Goal: Information Seeking & Learning: Learn about a topic

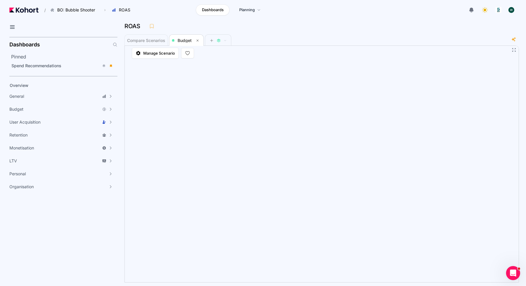
scroll to position [77, 0]
drag, startPoint x: 29, startPoint y: 10, endPoint x: 60, endPoint y: 1, distance: 31.7
click at [0, 0] on header "/ BO: Bubble Shooter Go to products list BO: Backgammon BO: Bubble Shooter BO: …" at bounding box center [263, 11] width 526 height 22
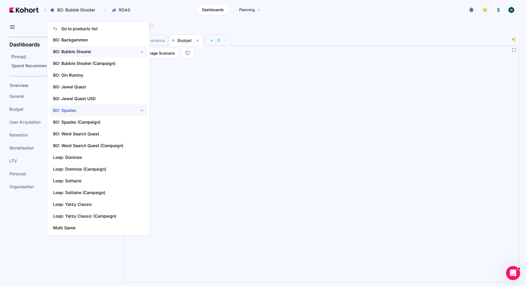
click at [84, 107] on span "BO: Spades" at bounding box center [99, 111] width 98 height 12
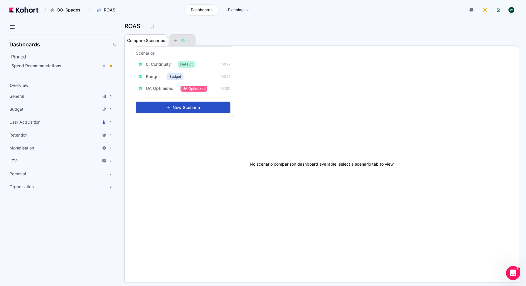
click at [185, 41] on icon at bounding box center [183, 40] width 4 height 4
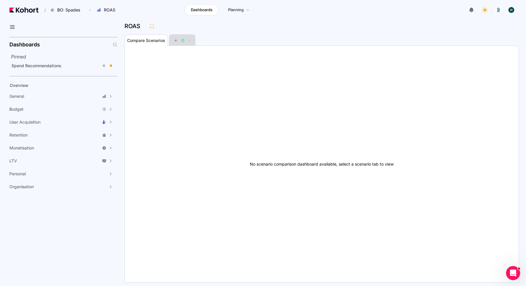
scroll to position [0, 0]
click at [185, 41] on icon at bounding box center [183, 41] width 4 height 1
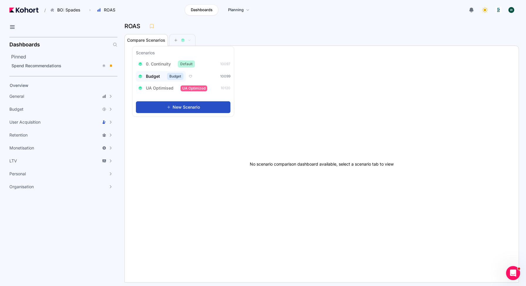
click at [152, 74] on span "Budget" at bounding box center [153, 76] width 14 height 6
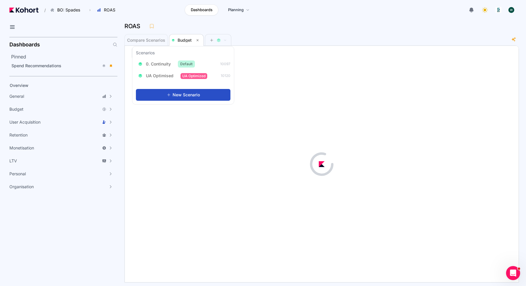
scroll to position [0, 0]
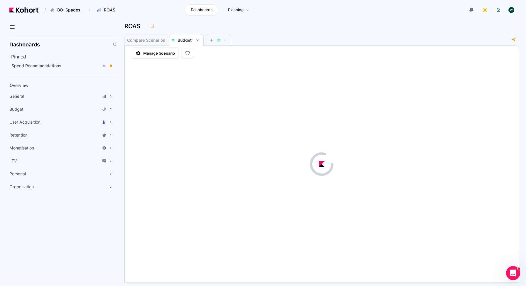
click at [281, 42] on div "Compare Scenarios Budget" at bounding box center [318, 40] width 387 height 12
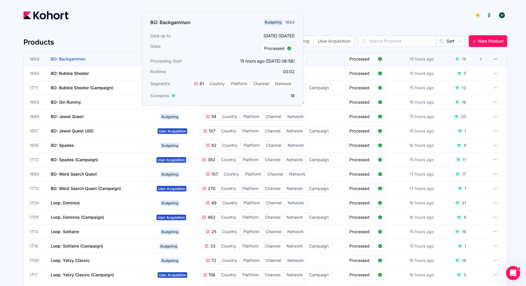
click at [73, 58] on span "BO: Backgammon" at bounding box center [68, 58] width 35 height 5
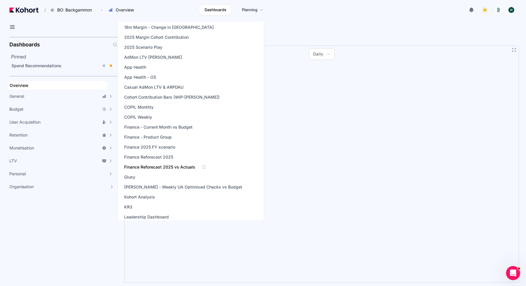
click at [165, 166] on span "Finance Reforecast 2025 vs Actuals" at bounding box center [159, 167] width 71 height 6
